Goal: Navigation & Orientation: Find specific page/section

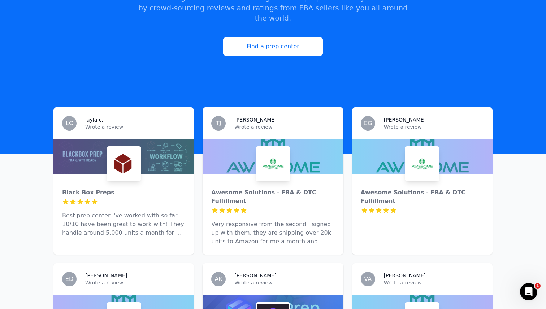
click at [126, 199] on div at bounding box center [123, 202] width 123 height 7
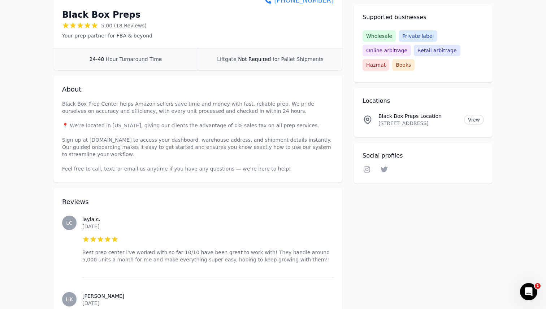
scroll to position [105, 0]
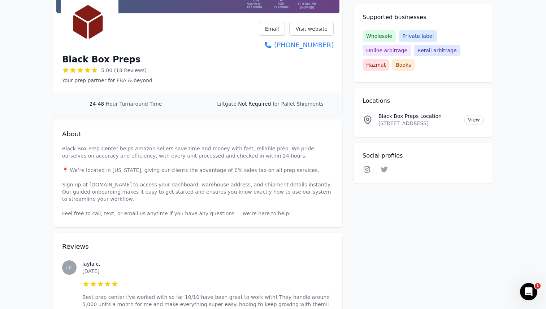
click at [365, 166] on icon at bounding box center [367, 169] width 9 height 7
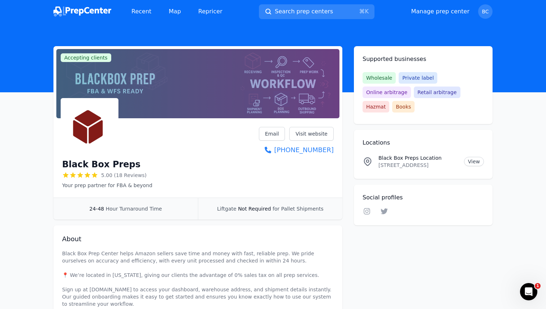
click at [87, 13] on img at bounding box center [82, 11] width 58 height 10
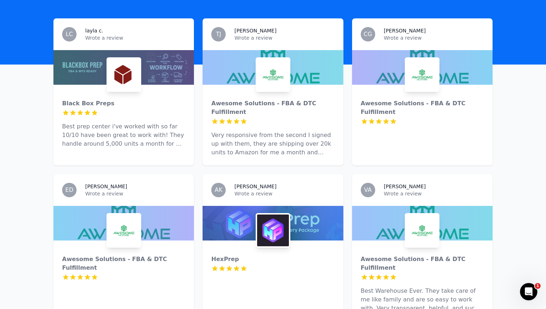
scroll to position [218, 0]
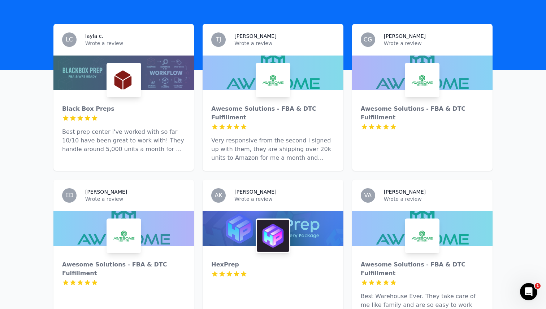
click at [161, 128] on p "Best prep center i've worked with so far 10/10 have been great to work with! Th…" at bounding box center [123, 141] width 123 height 26
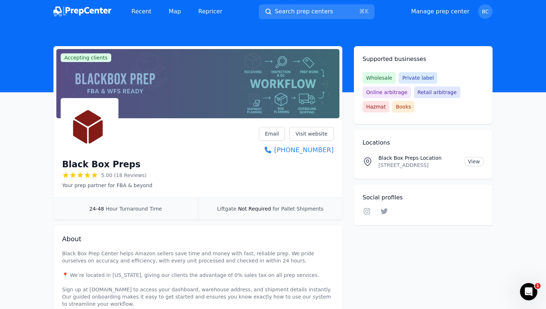
click at [78, 16] on img at bounding box center [82, 11] width 58 height 10
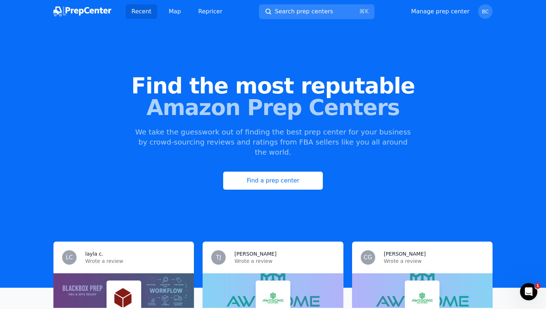
click at [483, 1] on div "Recent Map Repricer Search prep centers ⌘ K Open main menu Manage prep center O…" at bounding box center [272, 11] width 439 height 23
